Goal: Task Accomplishment & Management: Use online tool/utility

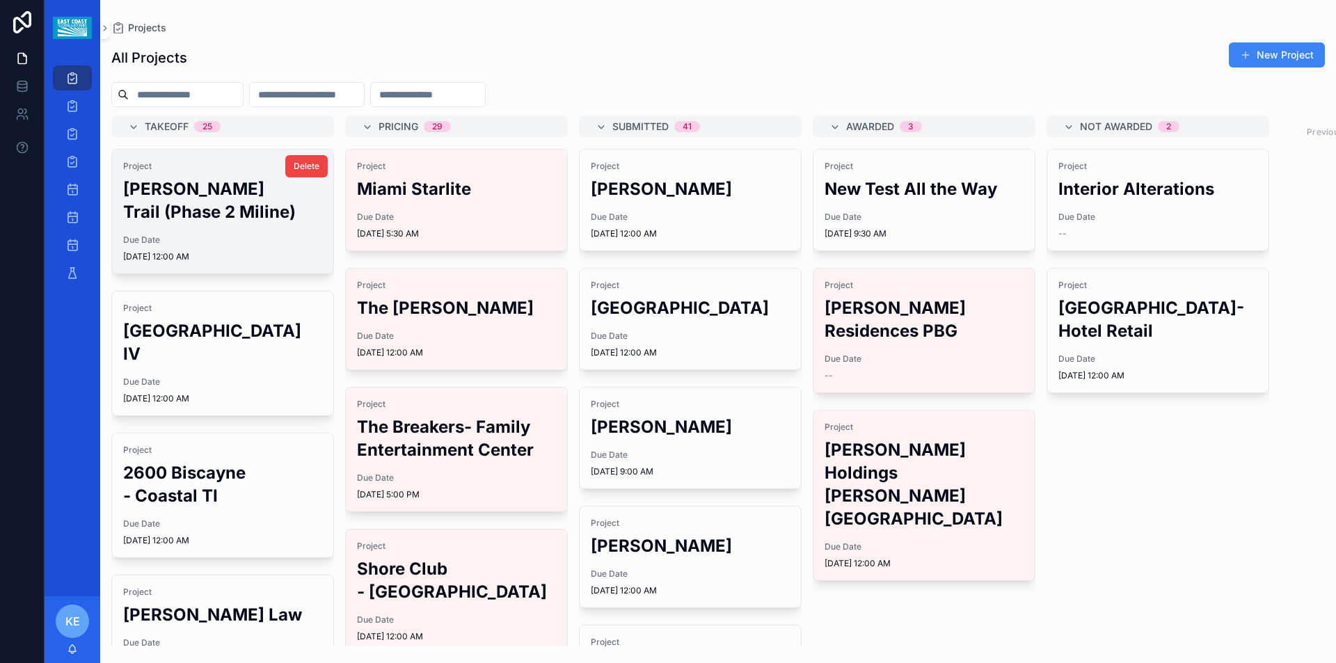
click at [204, 186] on h2 "[PERSON_NAME] Trail (Phase 2 Miline)" at bounding box center [222, 200] width 199 height 46
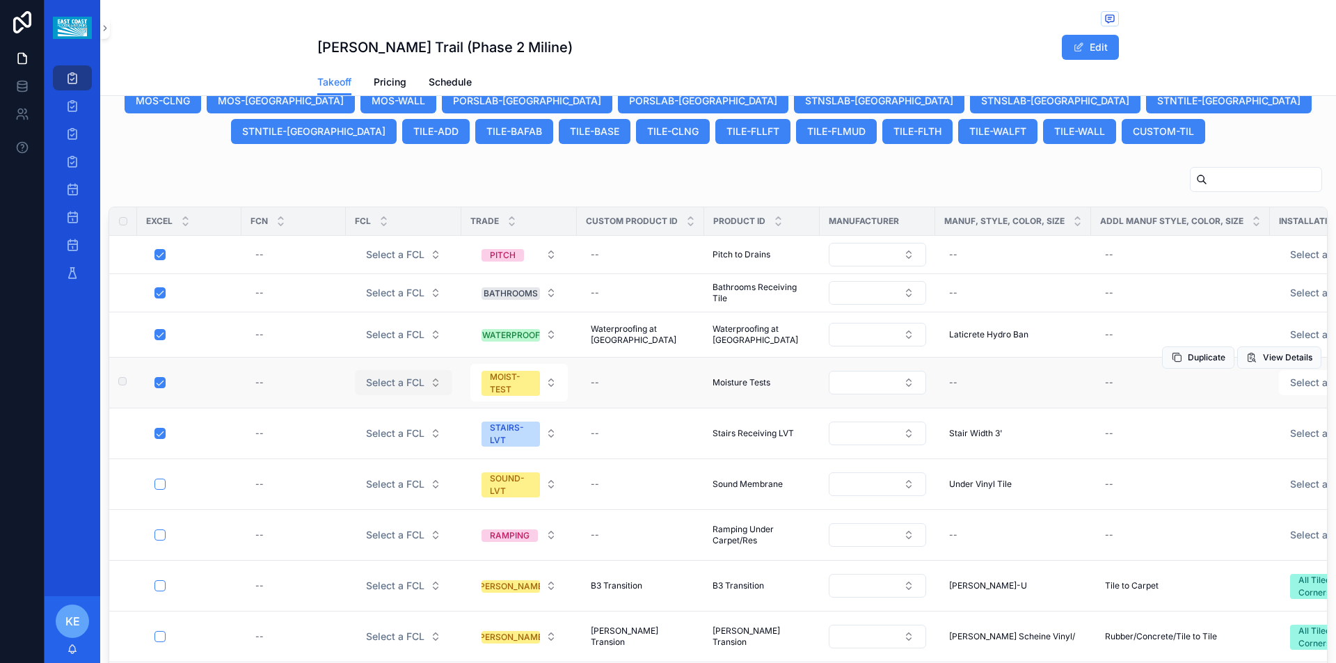
scroll to position [762, 0]
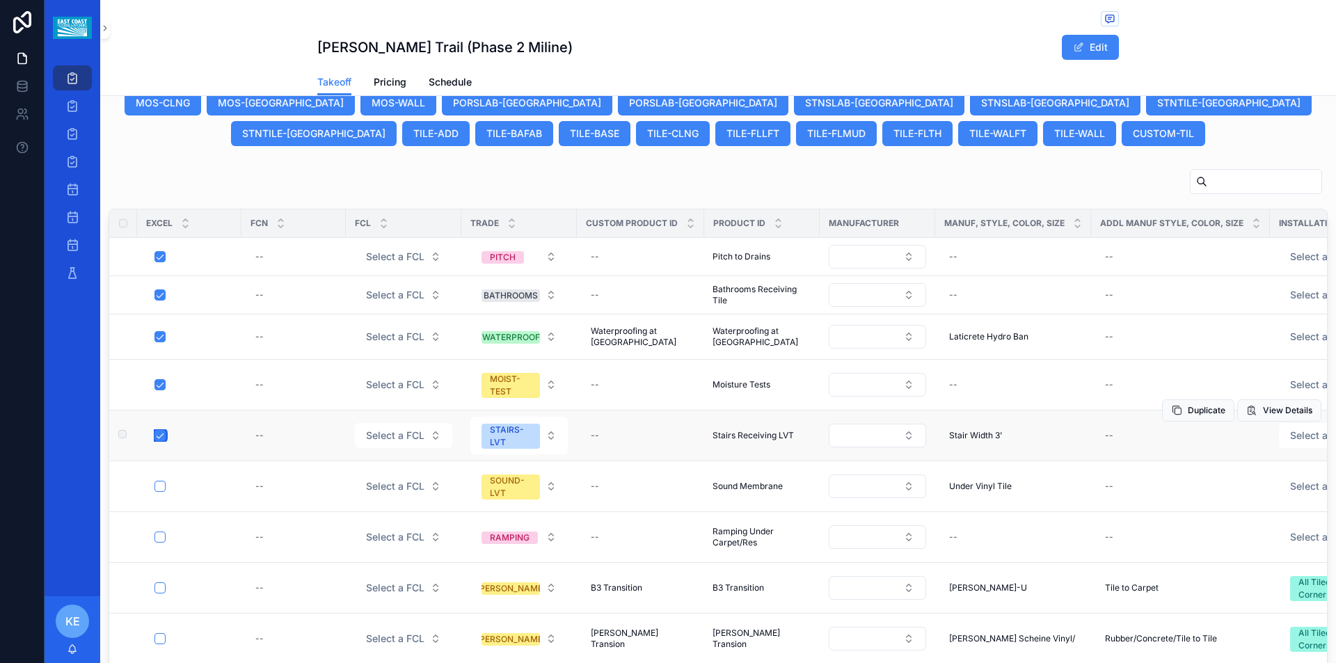
click at [157, 430] on button "scrollable content" at bounding box center [159, 435] width 11 height 11
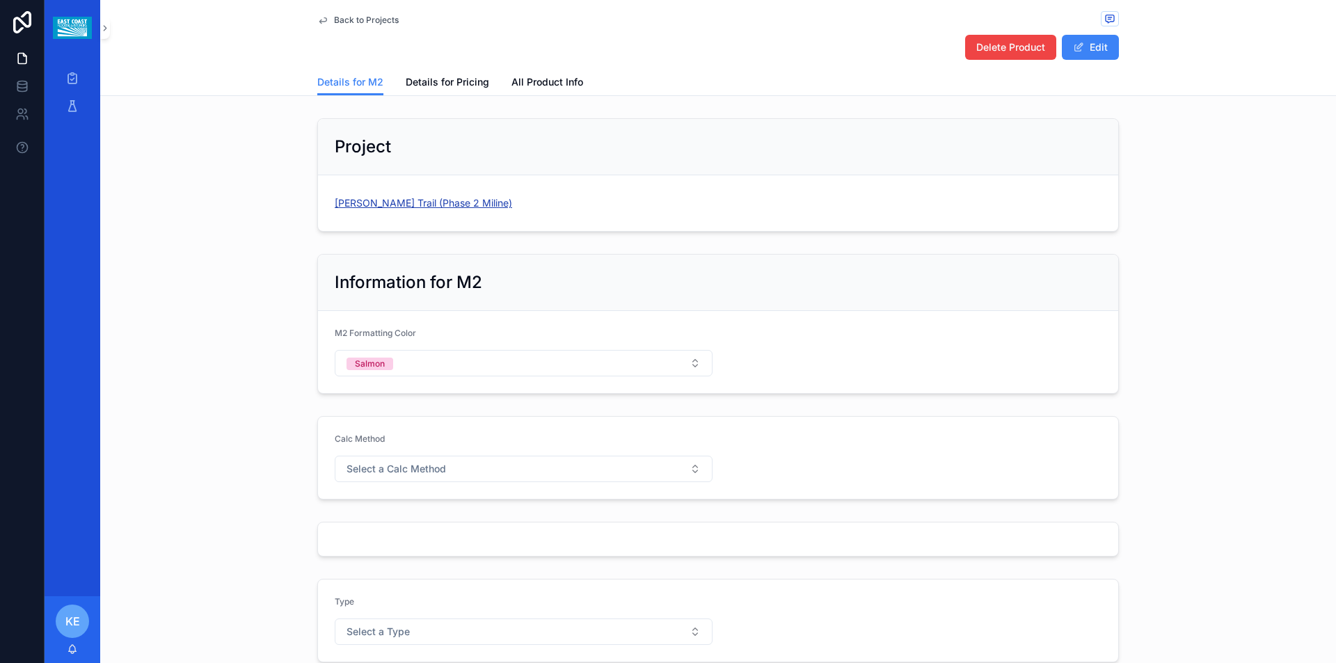
click at [433, 198] on span "[PERSON_NAME] Trail (Phase 2 Miline)" at bounding box center [423, 203] width 177 height 14
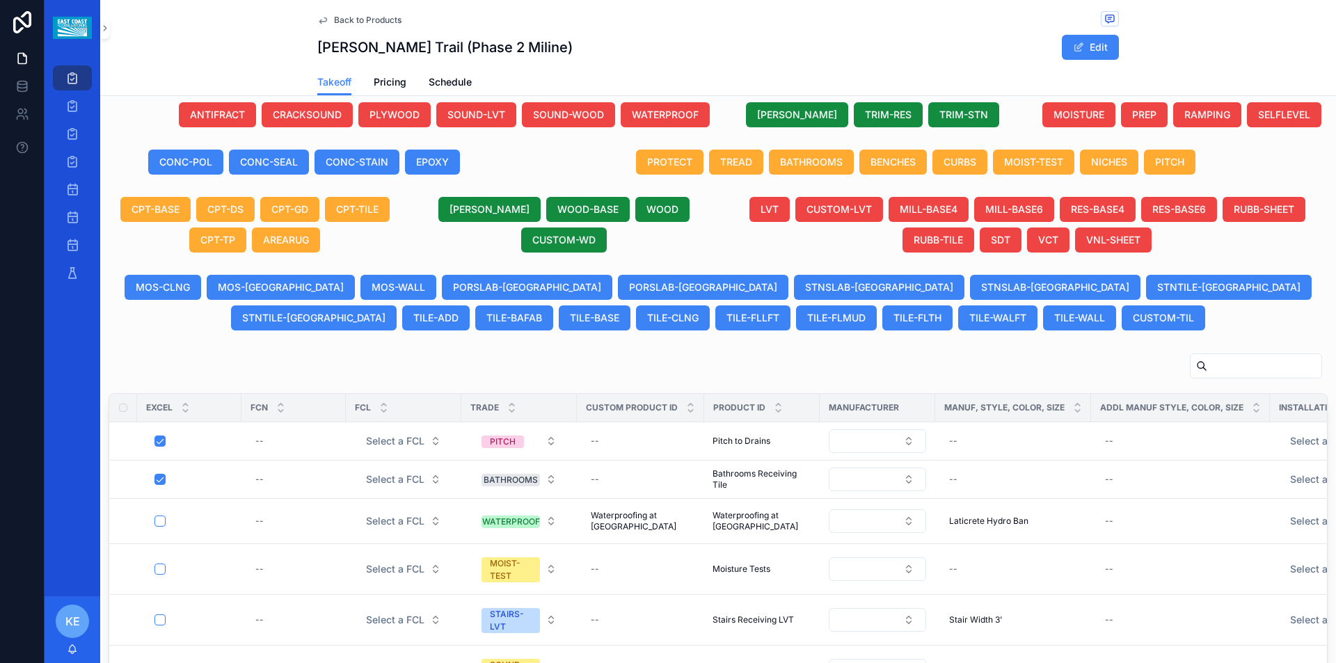
scroll to position [604, 0]
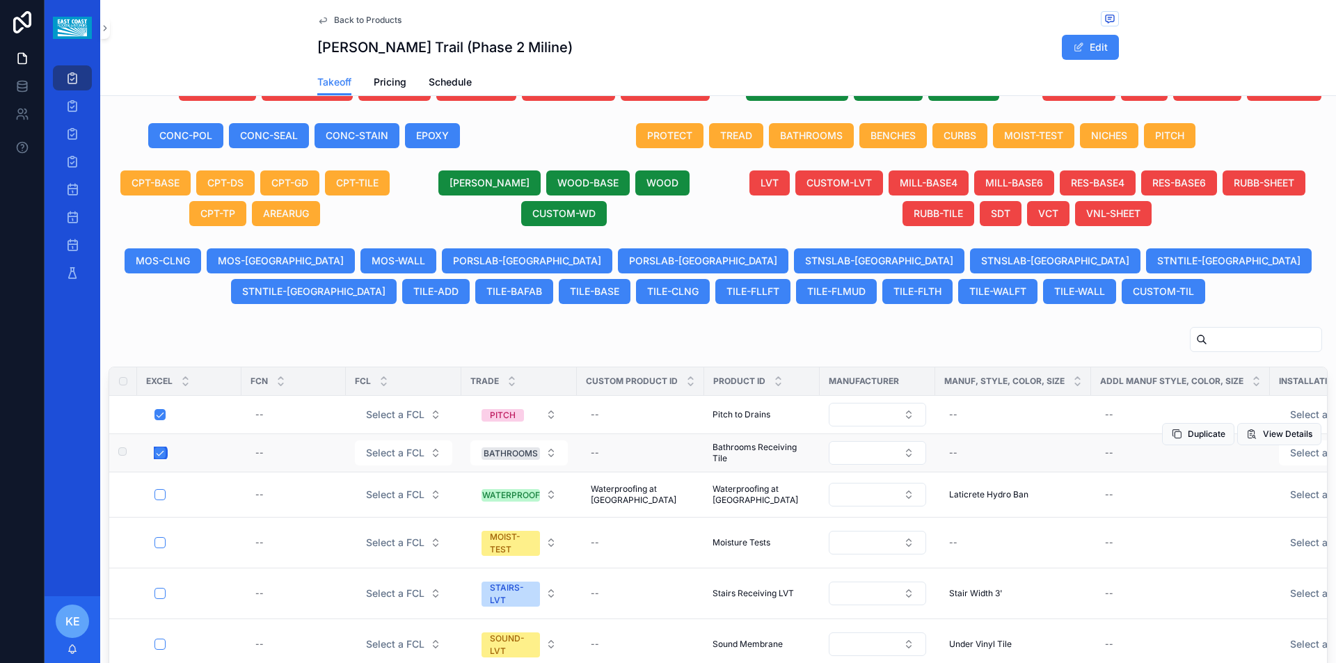
click at [160, 453] on button "scrollable content" at bounding box center [159, 452] width 11 height 11
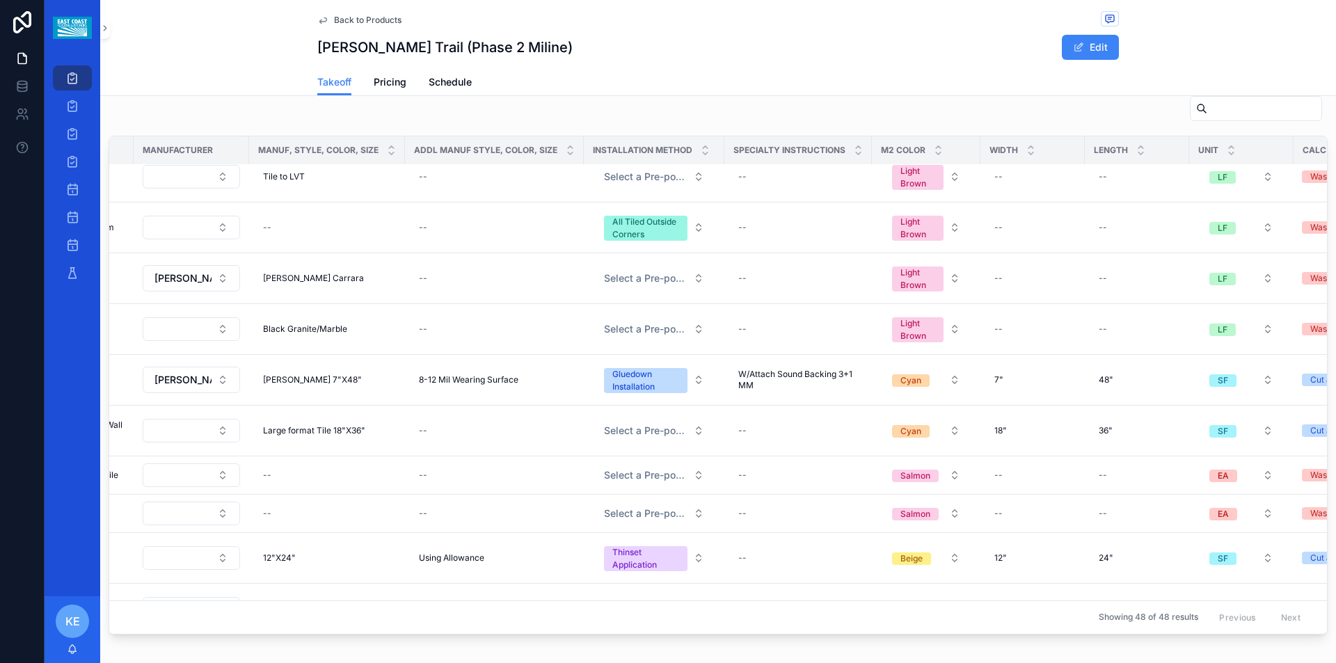
scroll to position [974, 688]
click at [753, 385] on span "W/Attach Sound Backing 3+1 MM" at bounding box center [796, 380] width 120 height 22
drag, startPoint x: 842, startPoint y: 397, endPoint x: 859, endPoint y: 394, distance: 17.5
click at [859, 394] on input "**********" at bounding box center [800, 394] width 132 height 19
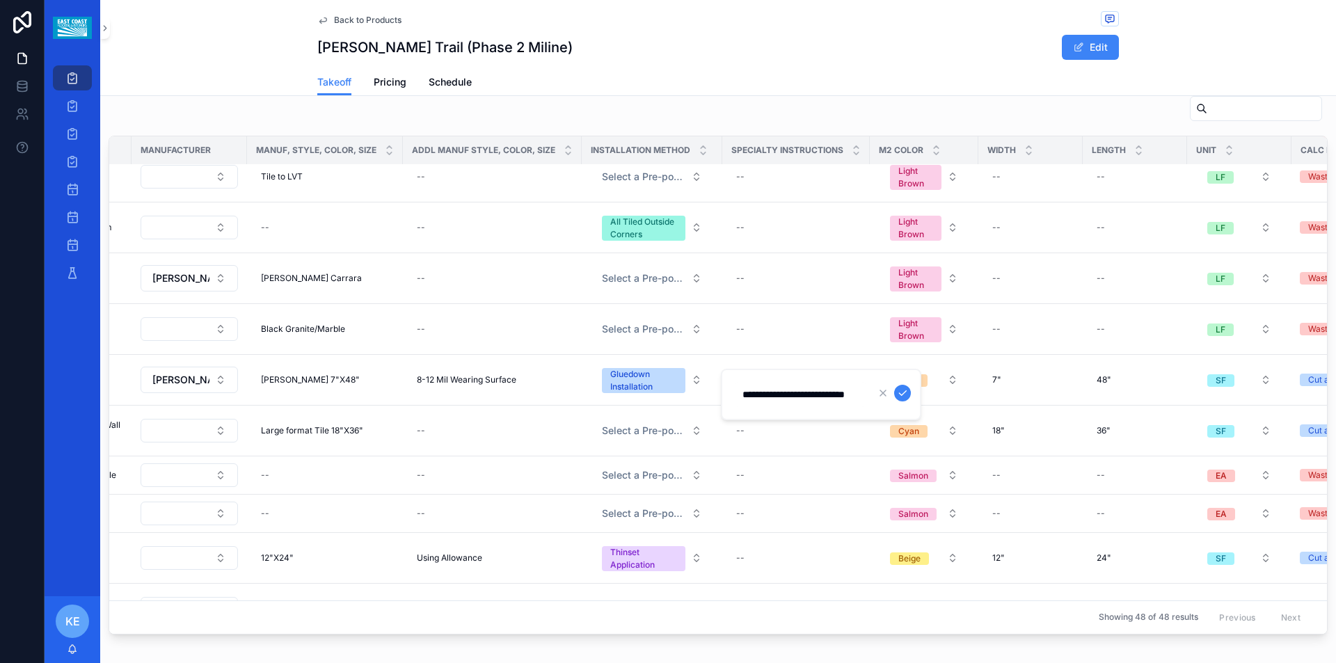
scroll to position [0, 38]
type input "**********"
click at [900, 389] on icon "scrollable content" at bounding box center [902, 393] width 11 height 11
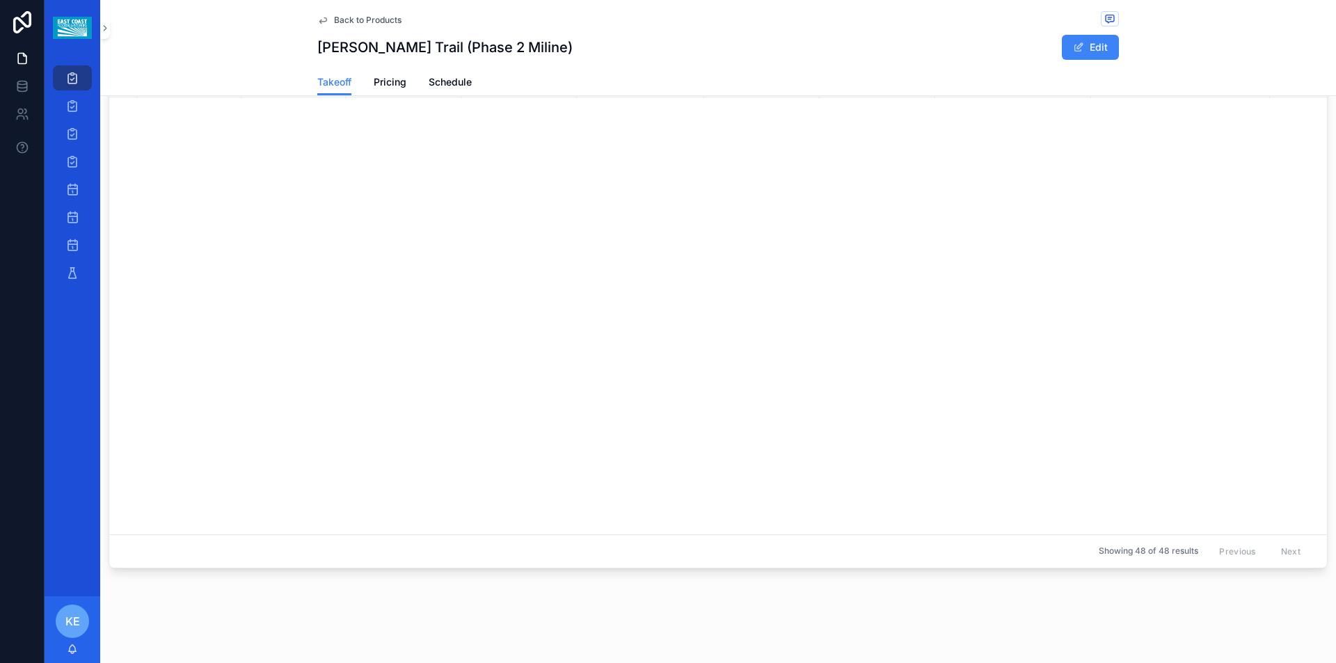
scroll to position [699, 0]
